Goal: Task Accomplishment & Management: Manage account settings

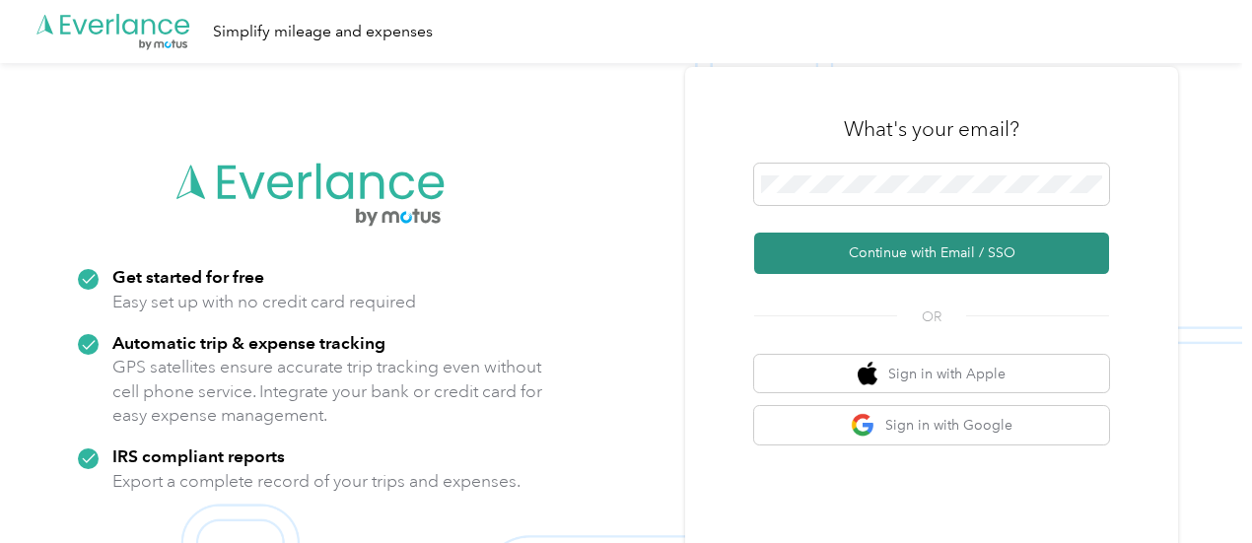
click at [826, 259] on button "Continue with Email / SSO" at bounding box center [931, 253] width 355 height 41
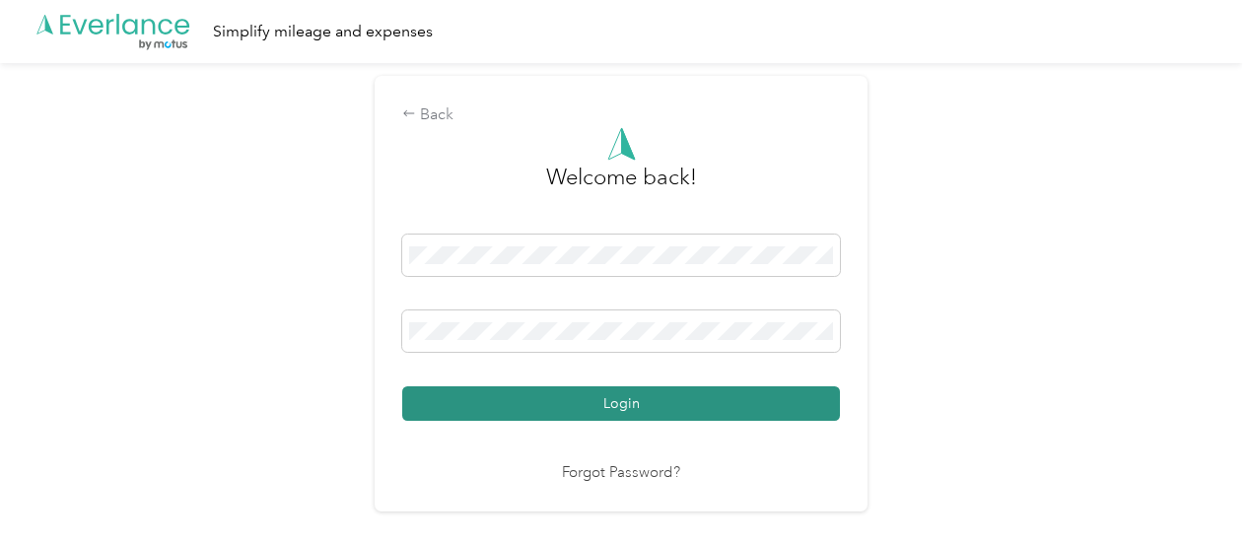
drag, startPoint x: 669, startPoint y: 380, endPoint x: 665, endPoint y: 390, distance: 10.6
click at [669, 381] on div "Login" at bounding box center [621, 328] width 438 height 186
click at [659, 401] on button "Login" at bounding box center [621, 404] width 438 height 35
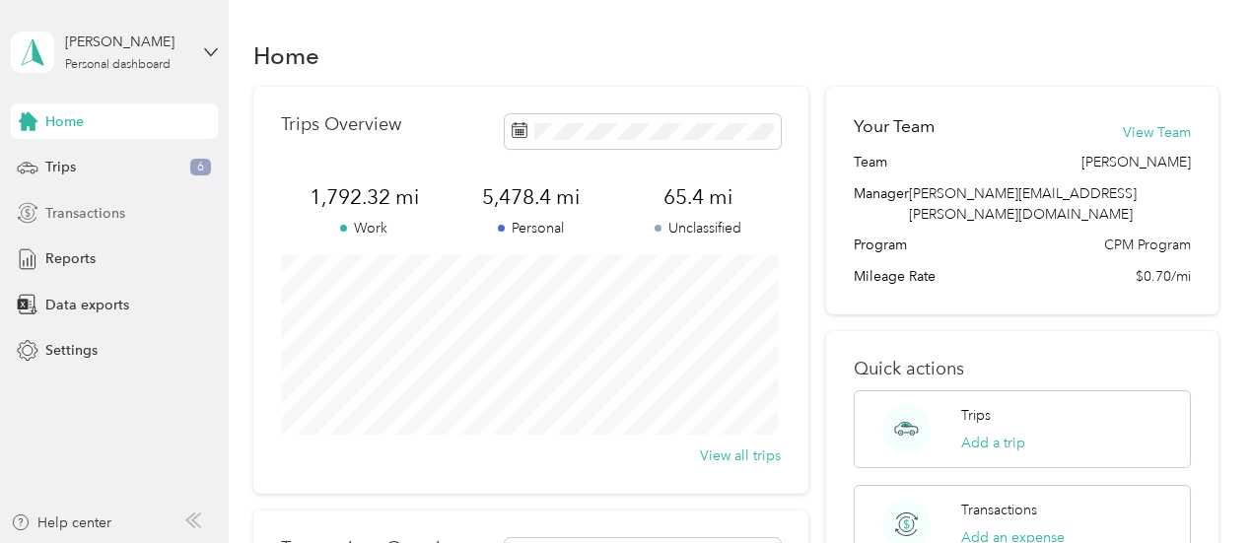
click at [93, 218] on span "Transactions" at bounding box center [85, 213] width 80 height 21
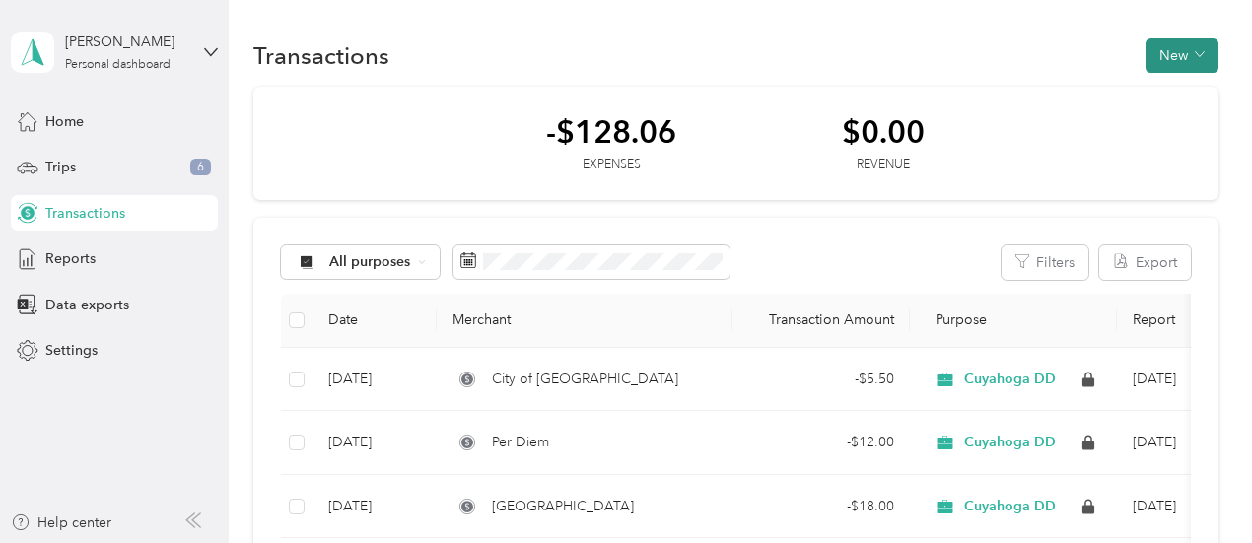
click at [1170, 54] on button "New" at bounding box center [1182, 55] width 73 height 35
click at [1154, 98] on span "Expense" at bounding box center [1171, 93] width 53 height 21
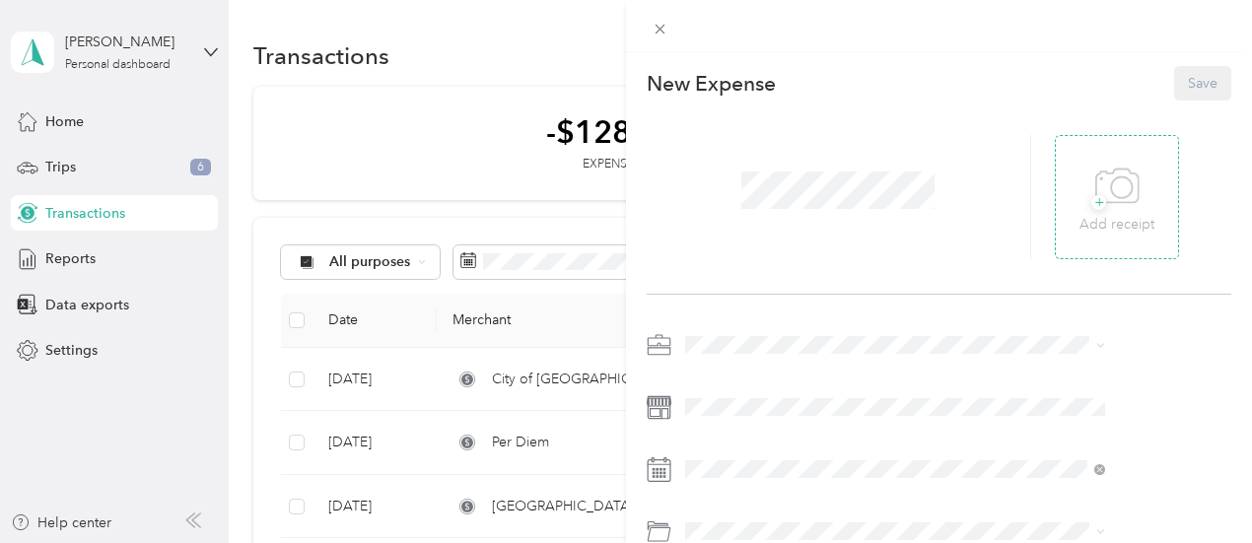
click at [1140, 204] on icon at bounding box center [1118, 187] width 44 height 54
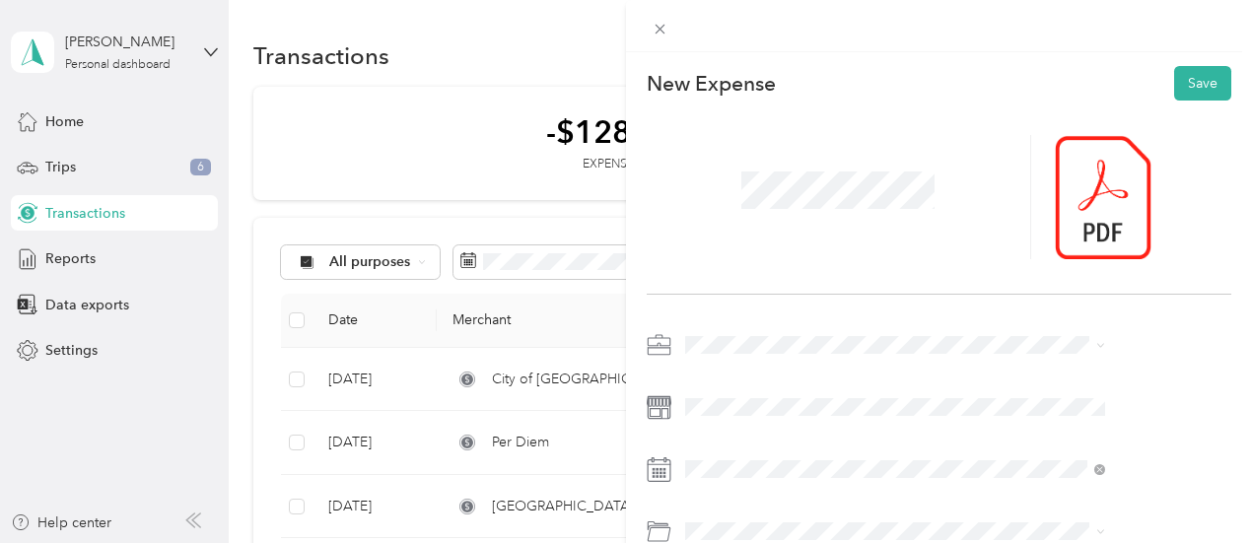
click at [671, 474] on icon at bounding box center [659, 472] width 23 height 22
click at [672, 475] on icon at bounding box center [659, 470] width 25 height 25
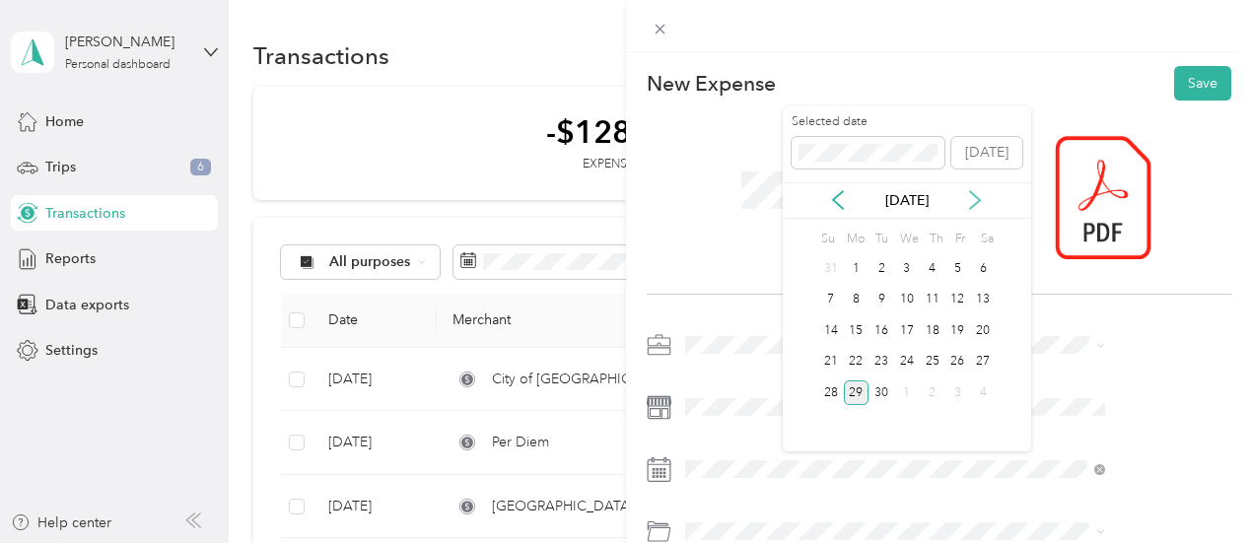
click at [975, 194] on icon at bounding box center [975, 200] width 20 height 20
click at [939, 362] on div "23" at bounding box center [933, 362] width 26 height 25
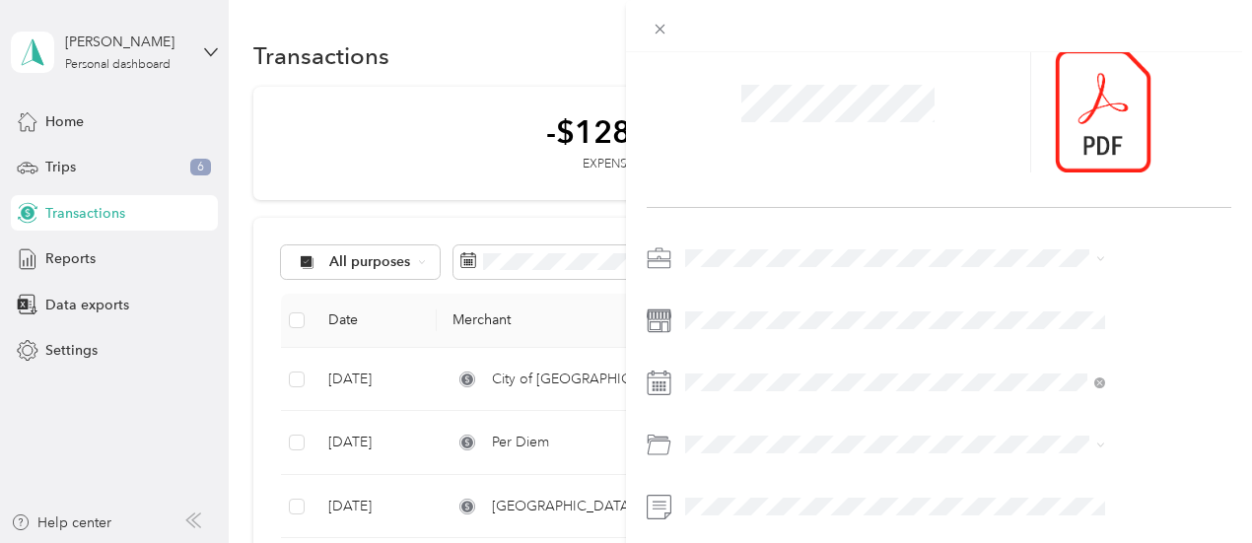
scroll to position [197, 0]
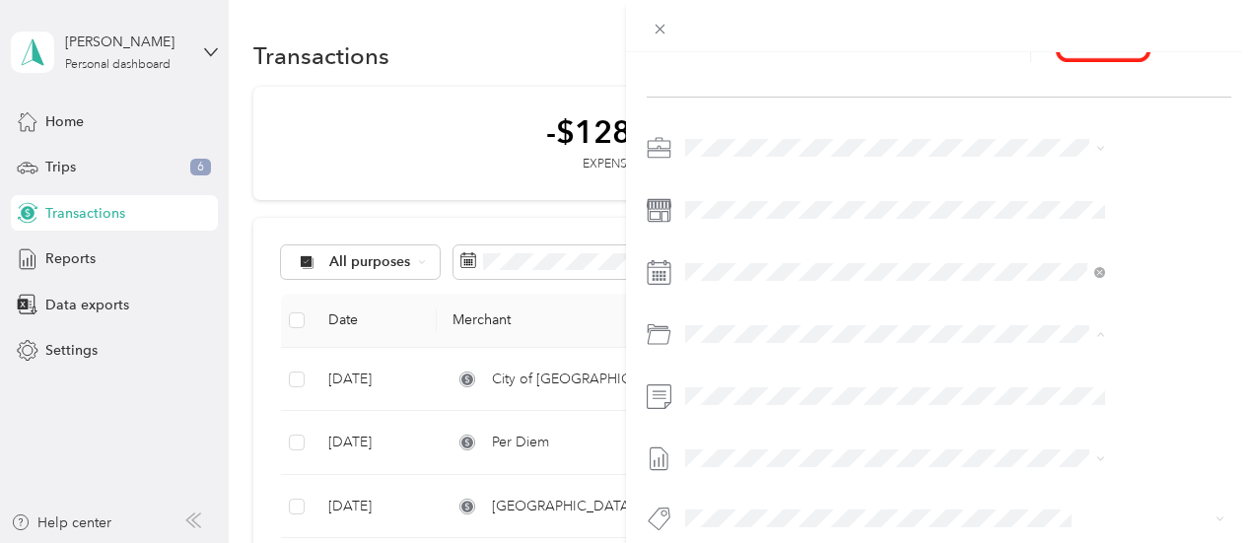
click at [932, 107] on li "011 Seminars & Conferences (66040)" at bounding box center [1000, 100] width 434 height 36
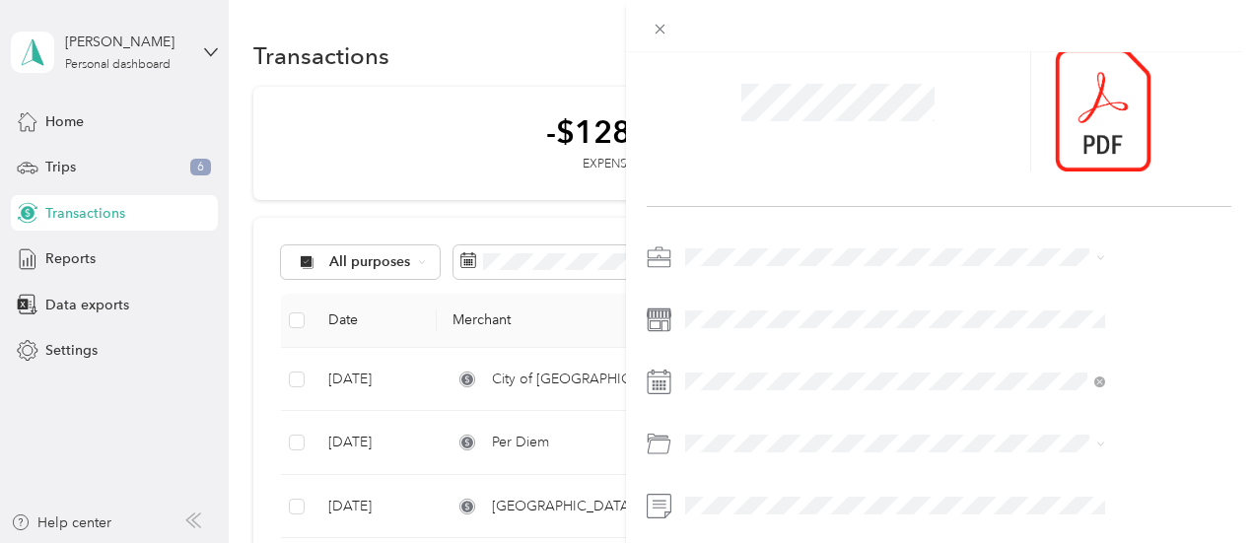
scroll to position [0, 0]
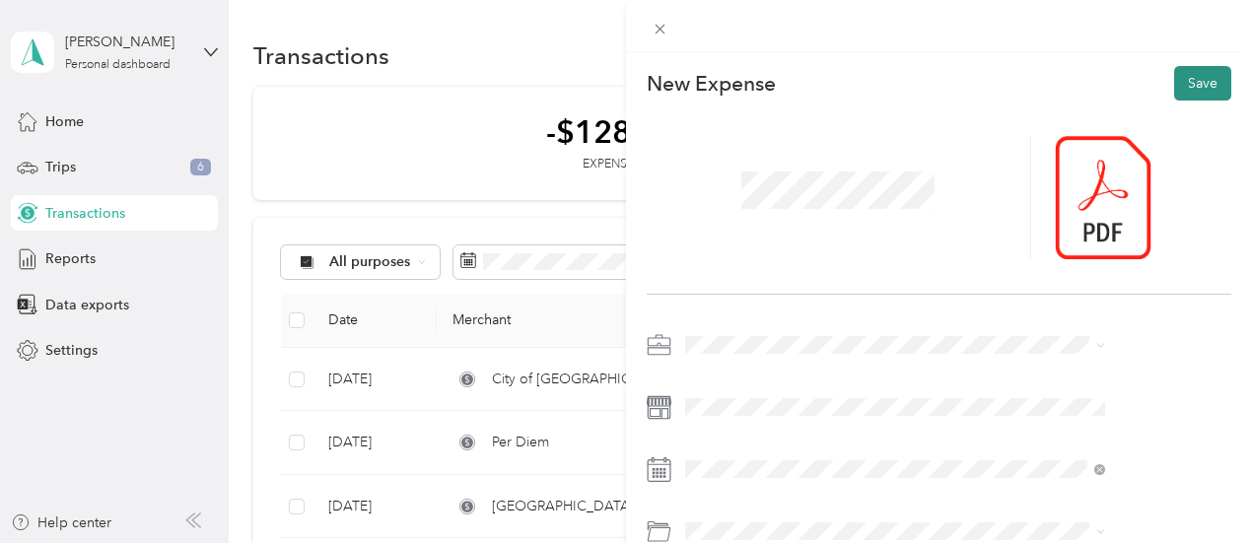
click at [1183, 79] on button "Save" at bounding box center [1203, 83] width 57 height 35
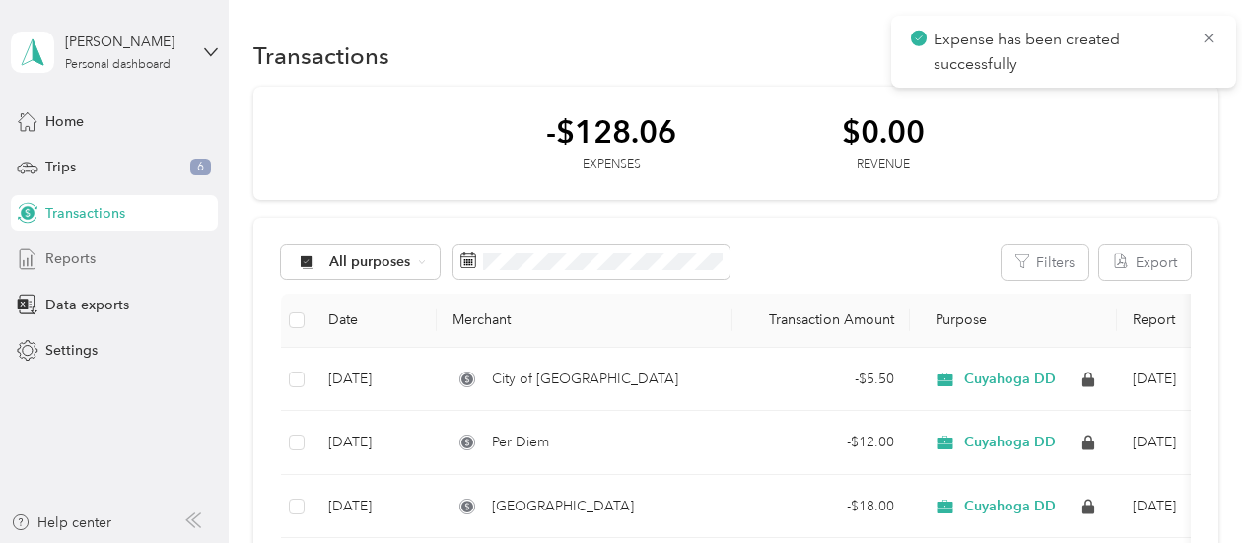
click at [96, 271] on div "Reports" at bounding box center [114, 260] width 207 height 36
